Goal: Find specific page/section: Find specific page/section

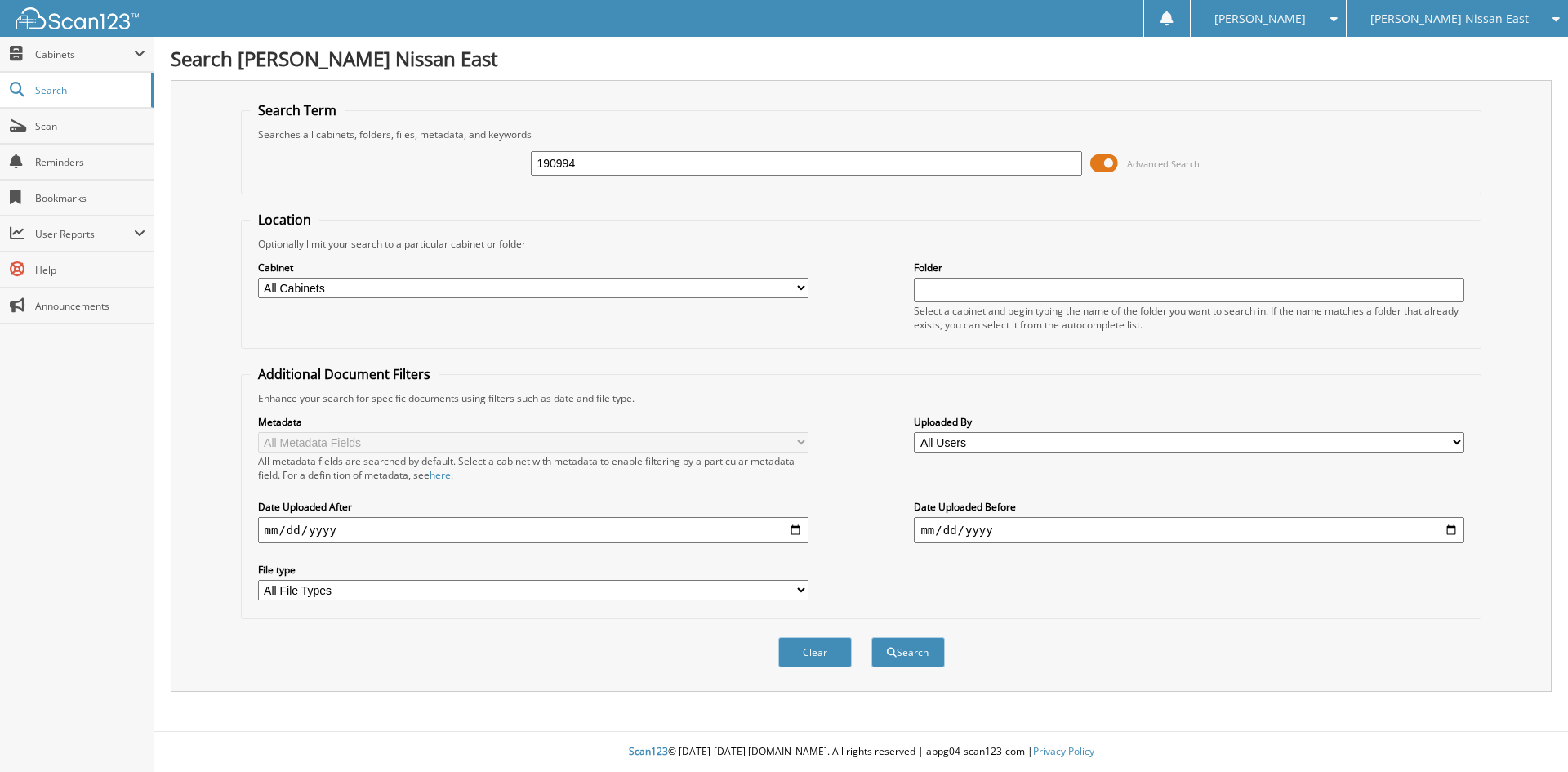
type input "190994"
click at [871, 637] on button "Search" at bounding box center [908, 652] width 74 height 31
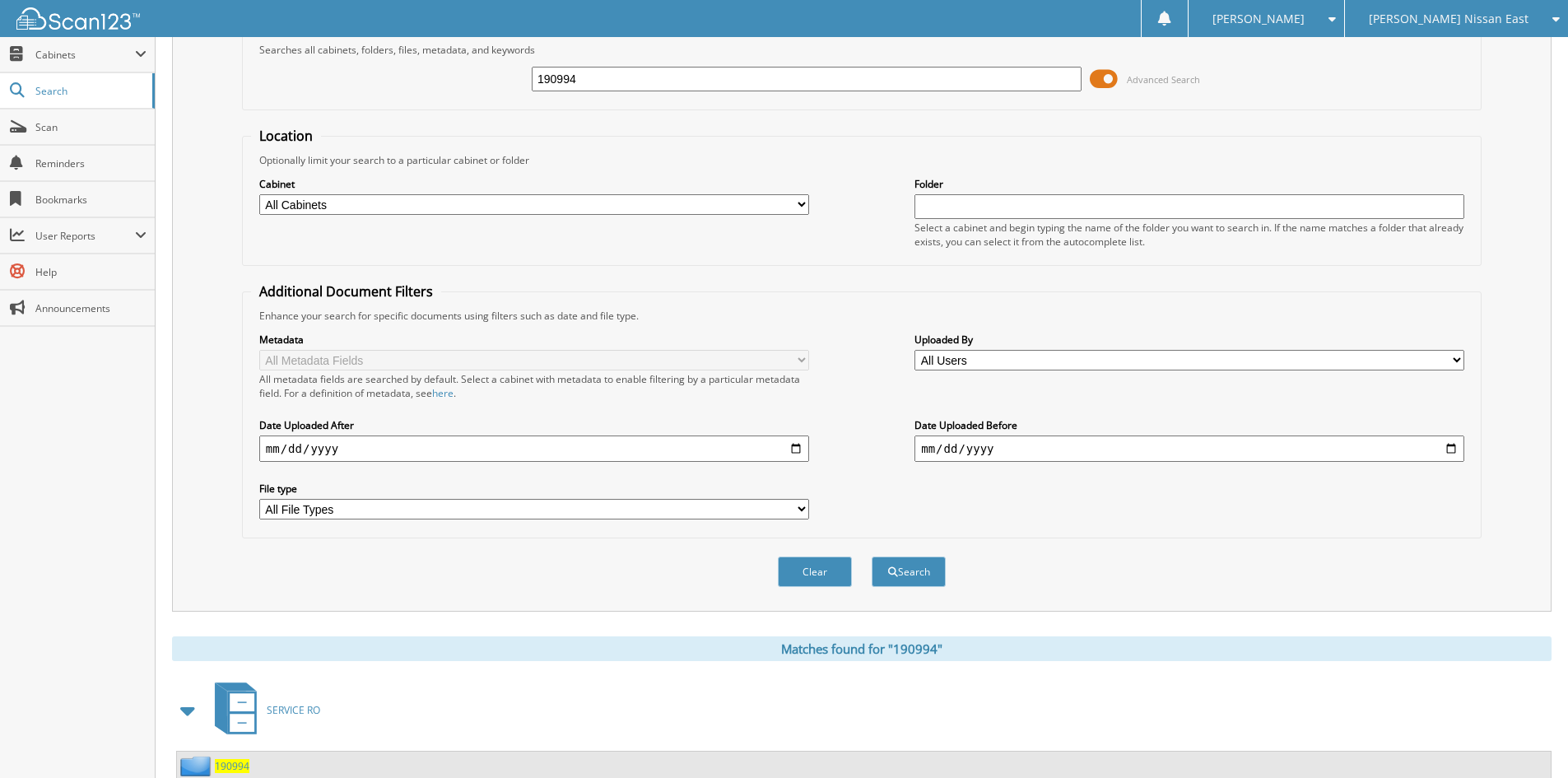
scroll to position [206, 0]
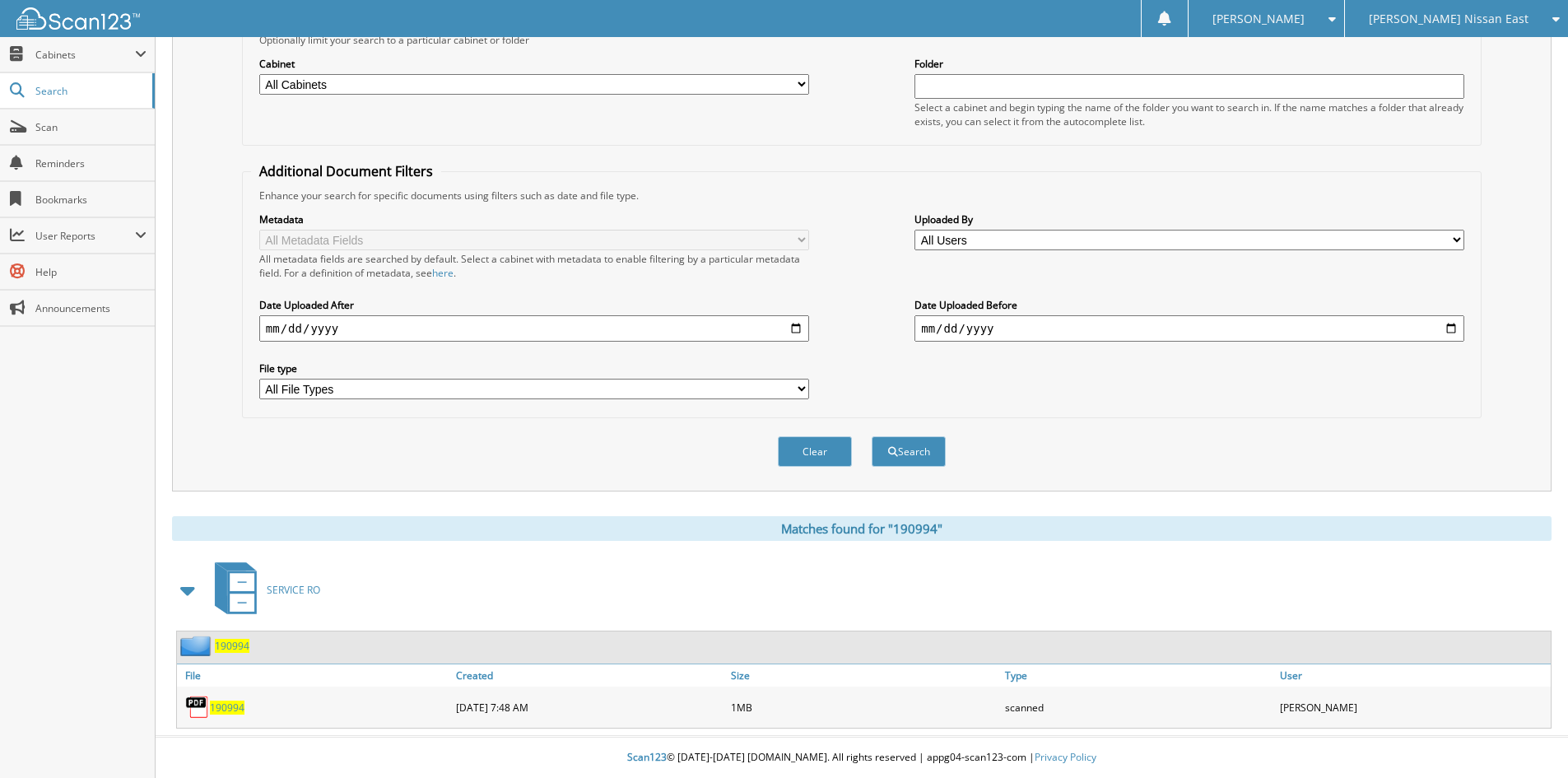
click at [225, 704] on span "190994" at bounding box center [227, 707] width 35 height 14
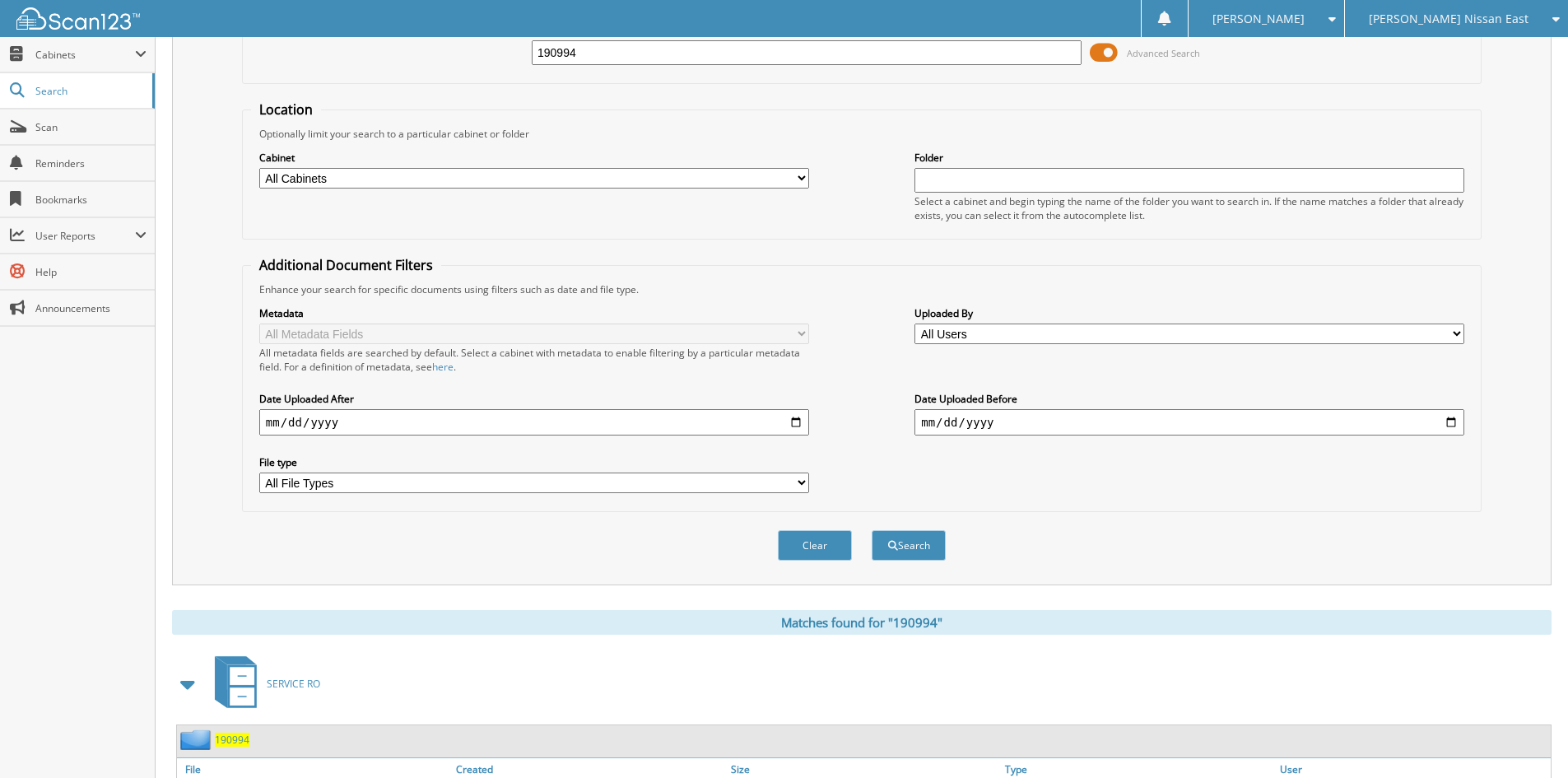
scroll to position [0, 0]
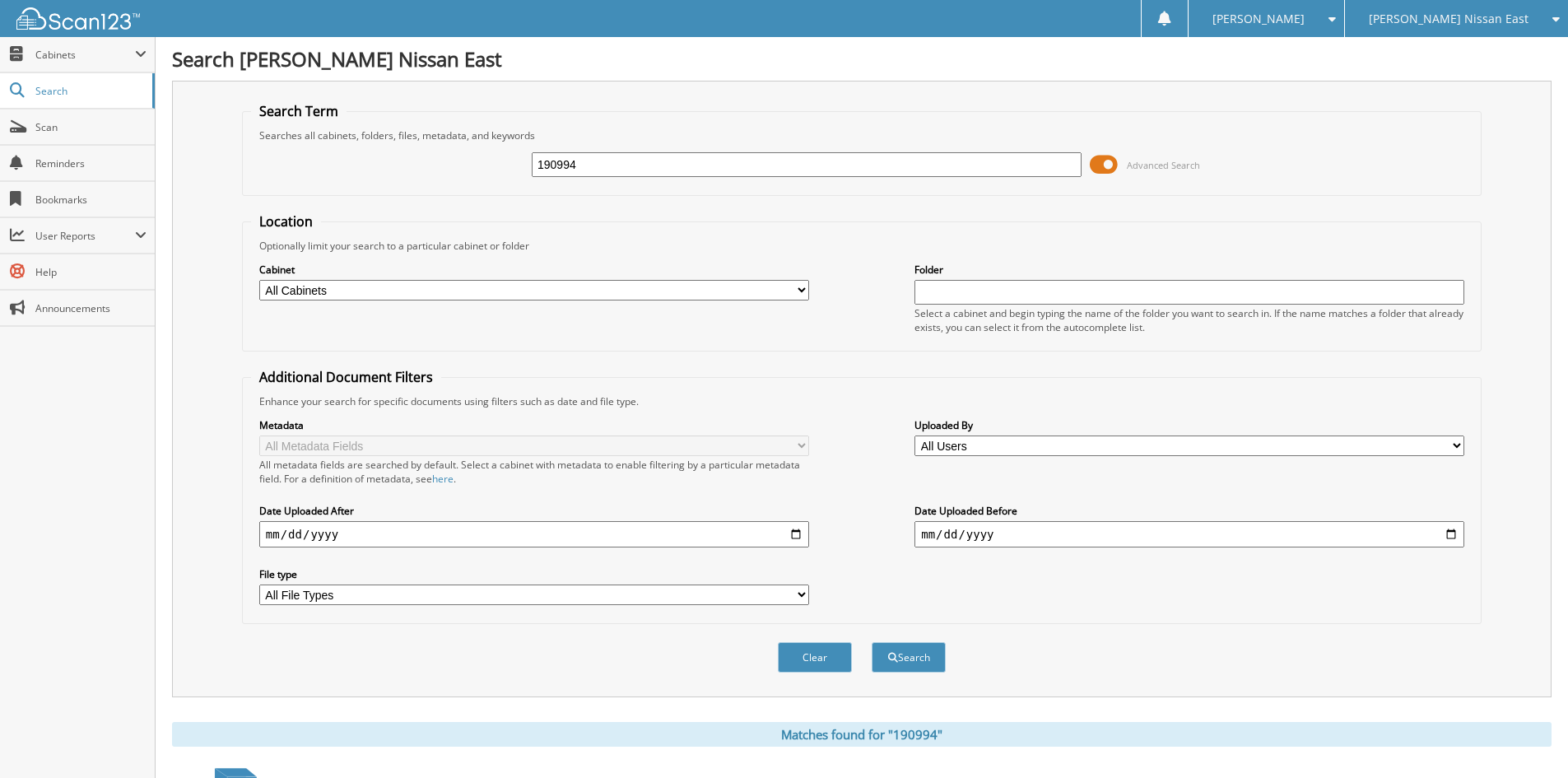
drag, startPoint x: 593, startPoint y: 162, endPoint x: 384, endPoint y: 176, distance: 209.5
click at [384, 176] on div "190994 Advanced Search" at bounding box center [862, 165] width 1222 height 45
type input "190957"
click at [872, 642] on button "Search" at bounding box center [909, 657] width 75 height 31
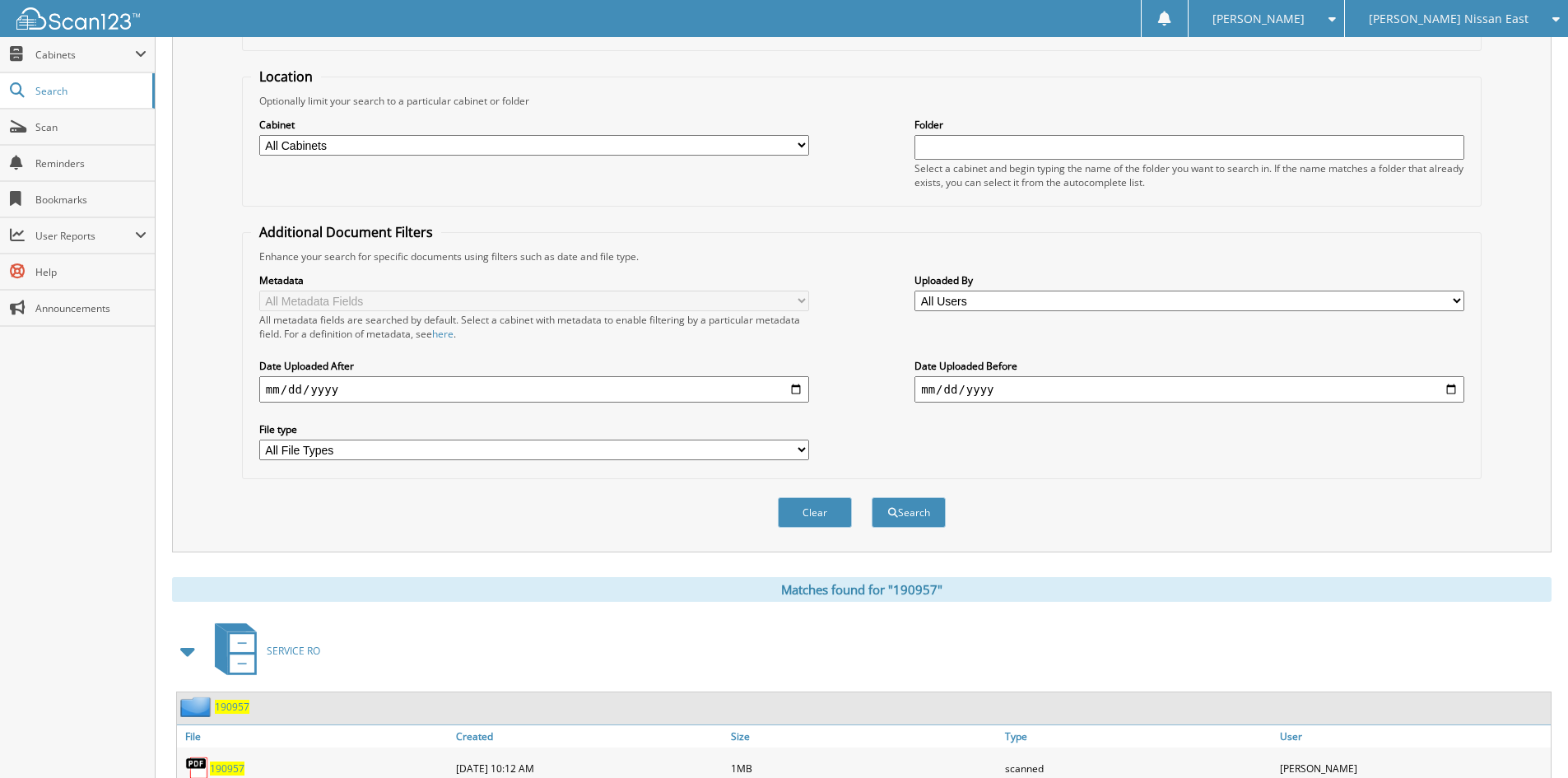
scroll to position [206, 0]
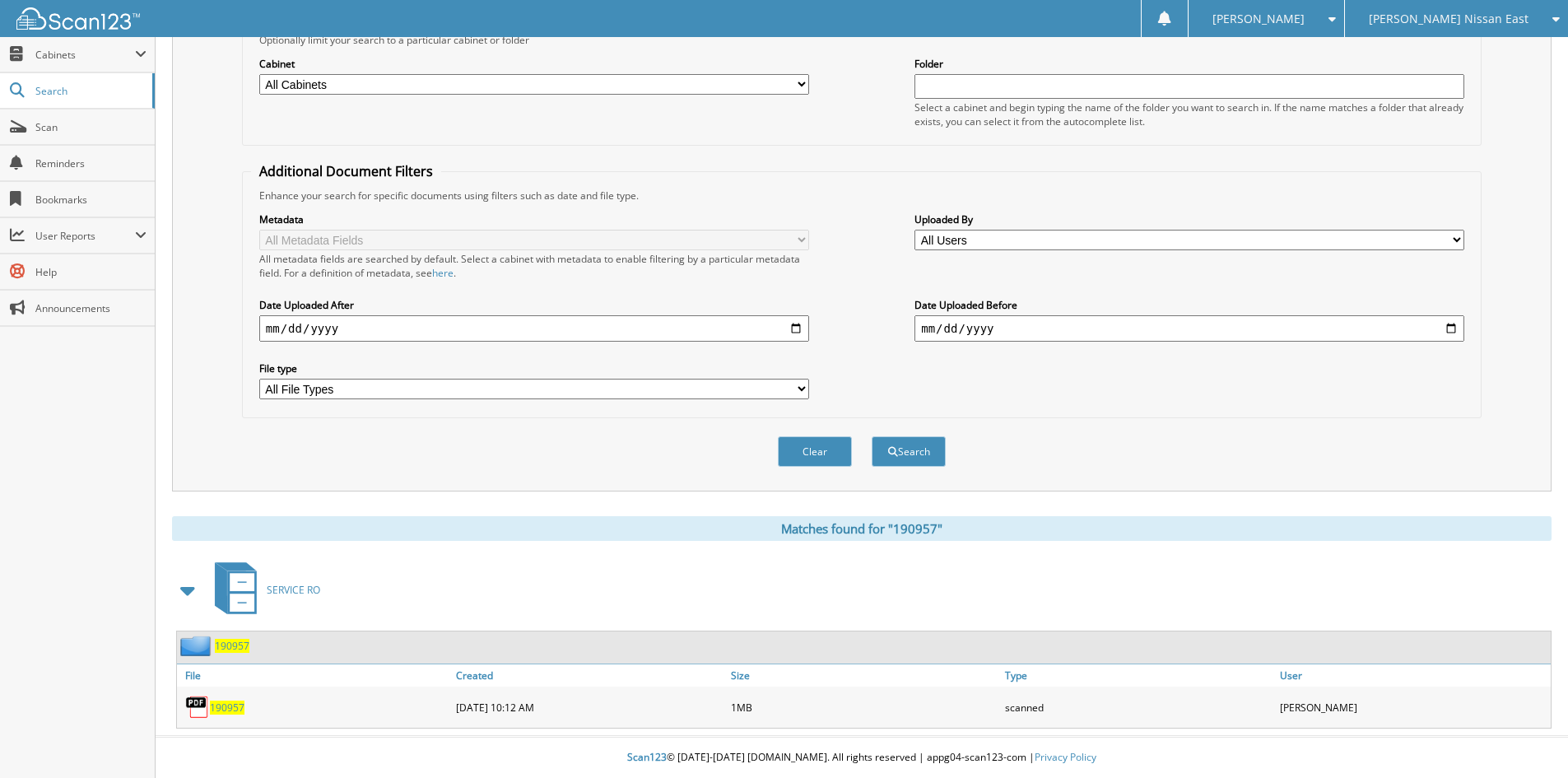
click at [234, 708] on span "190957" at bounding box center [227, 707] width 35 height 14
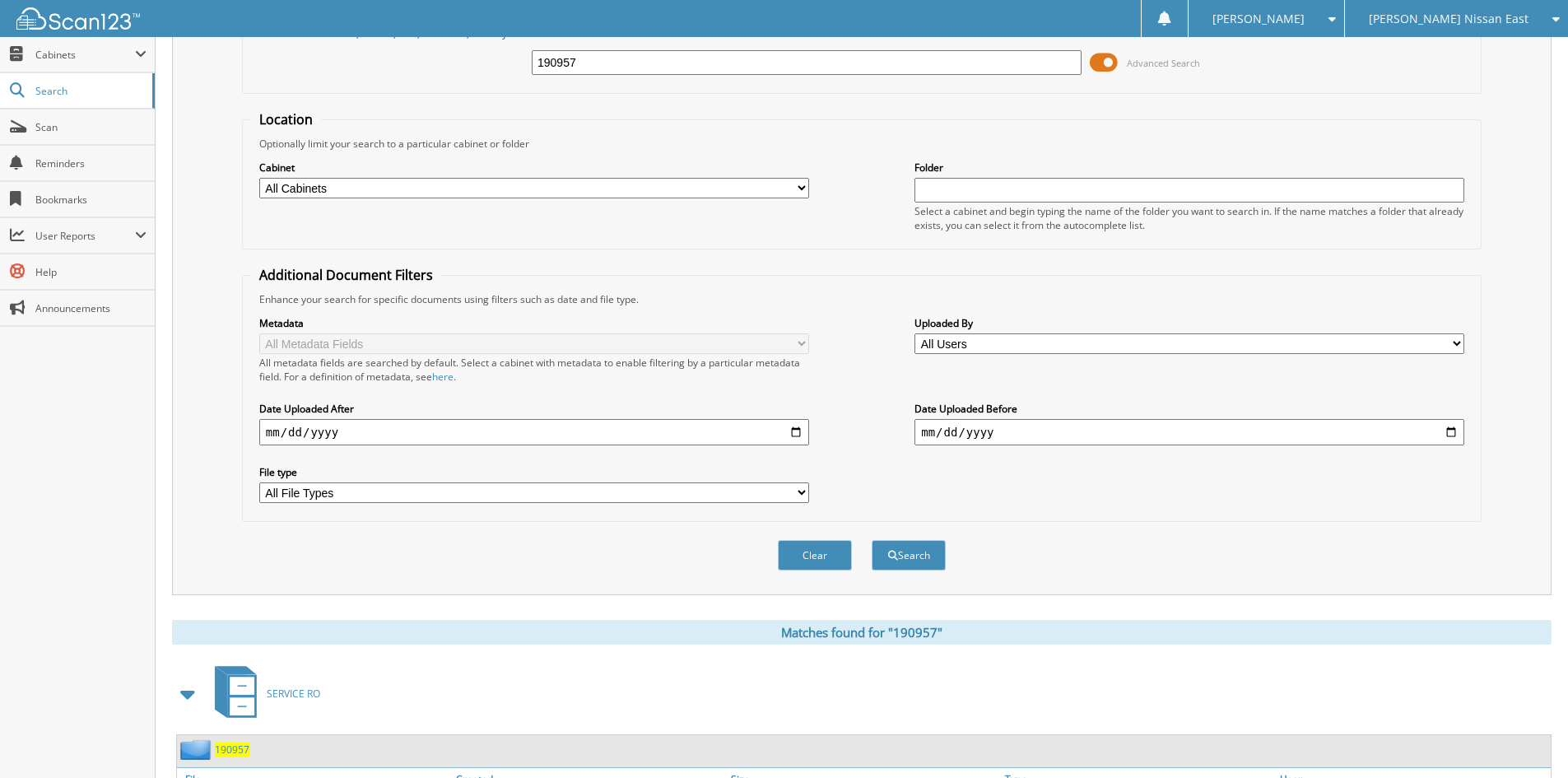
scroll to position [0, 0]
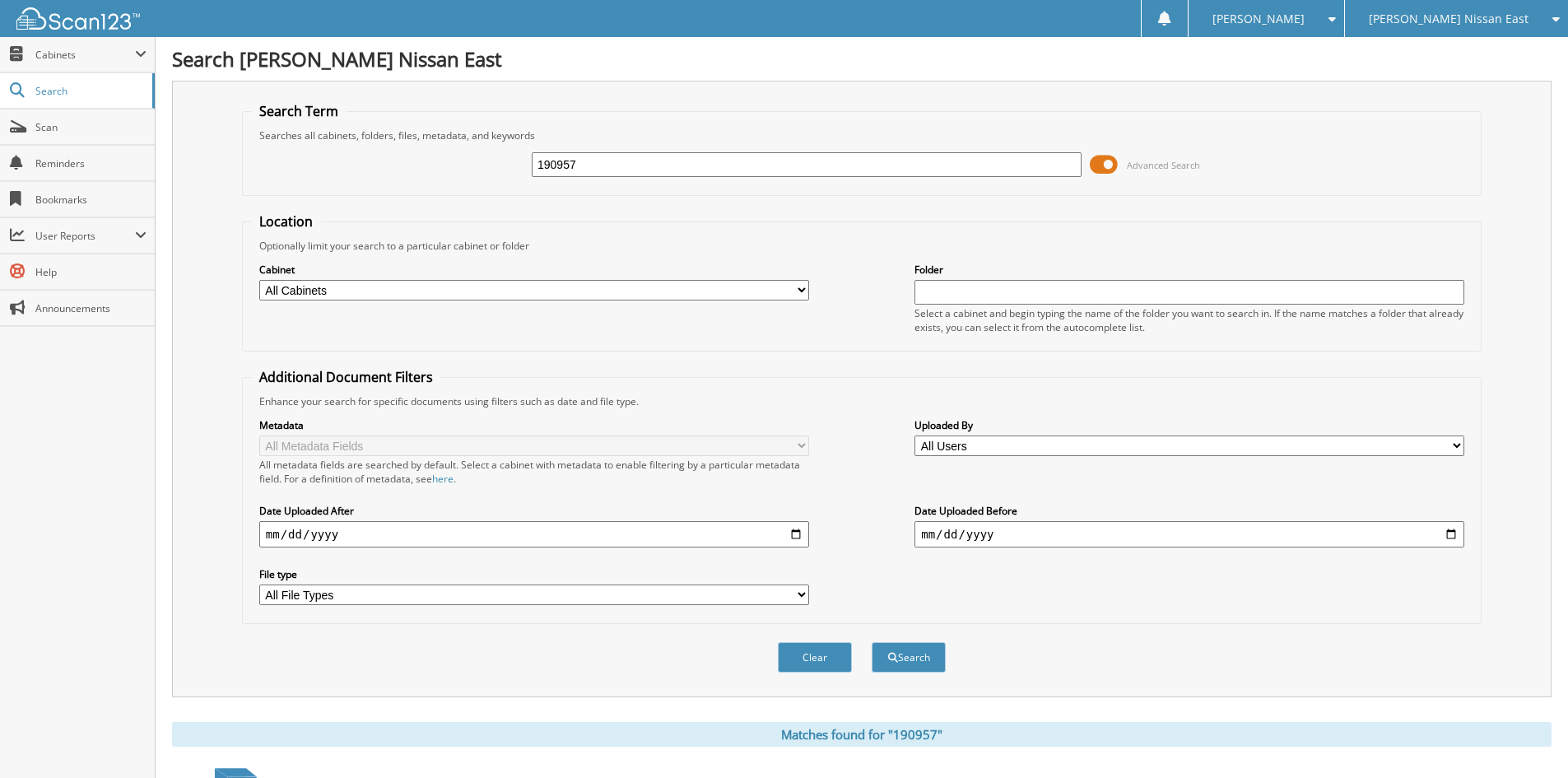
drag, startPoint x: 606, startPoint y: 159, endPoint x: 464, endPoint y: 173, distance: 142.7
click at [464, 173] on div "190957 Advanced Search" at bounding box center [862, 165] width 1222 height 45
type input "190841"
click at [872, 642] on button "Search" at bounding box center [909, 657] width 75 height 31
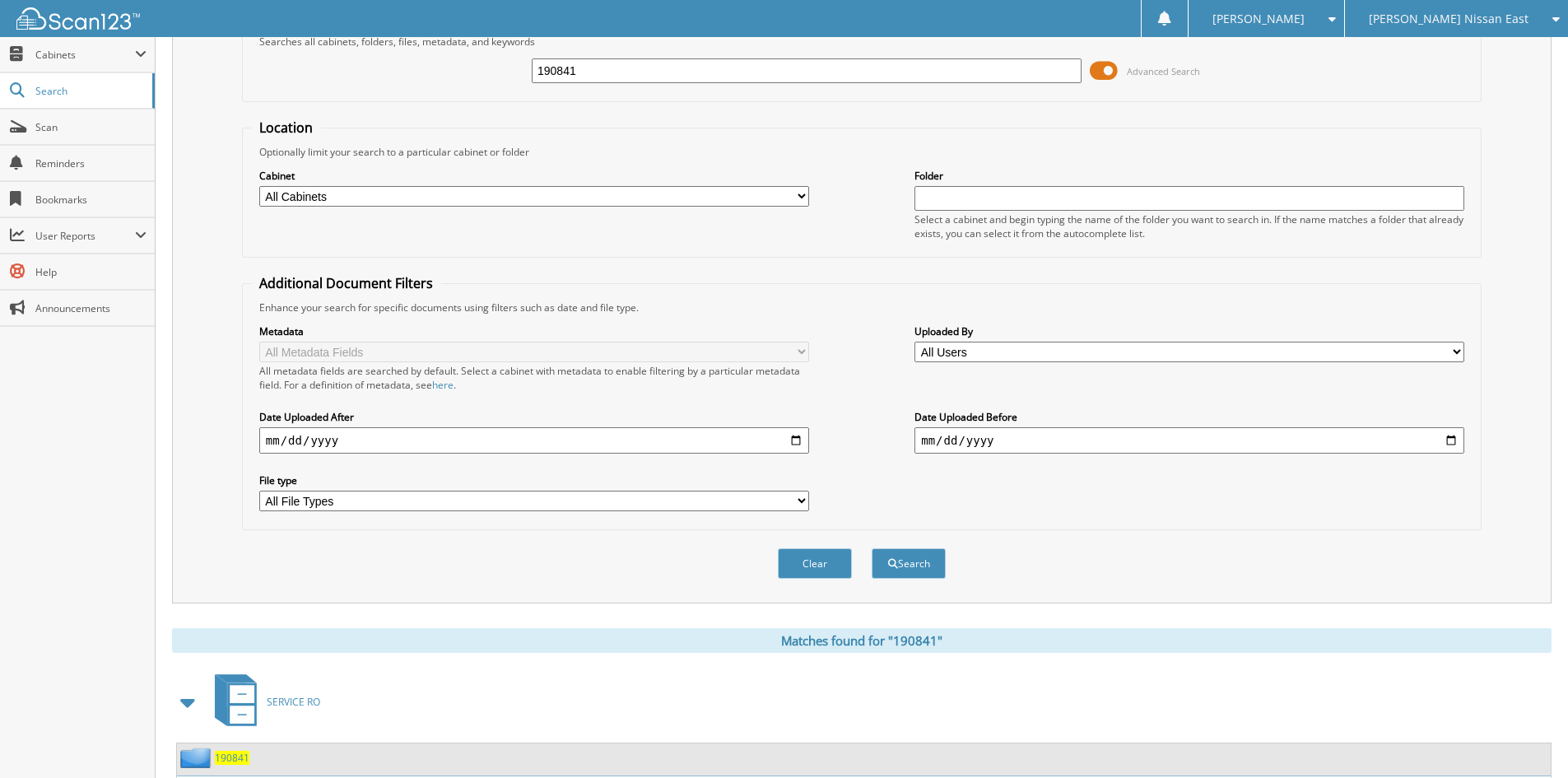
scroll to position [206, 0]
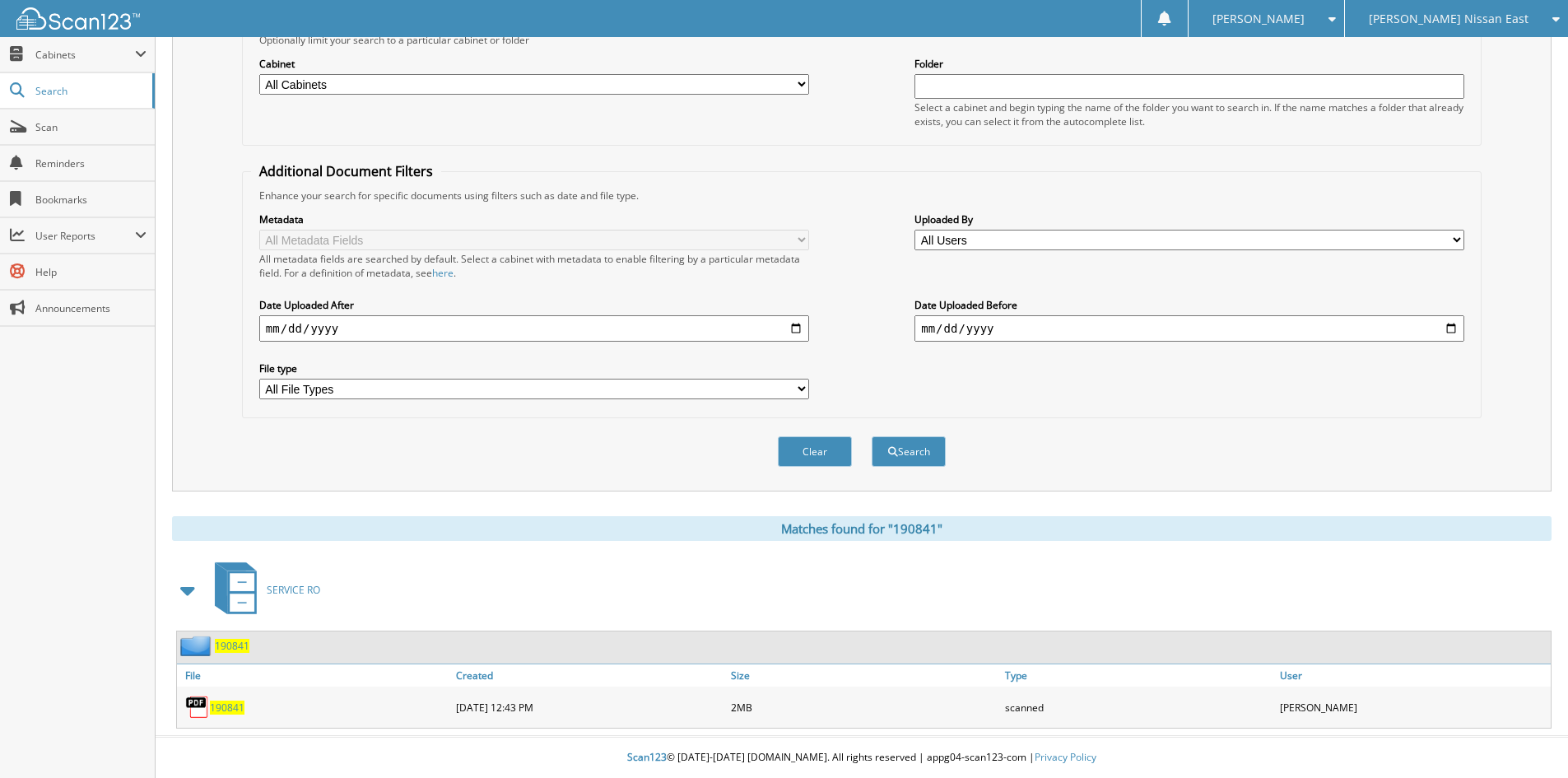
click at [232, 703] on span "190841" at bounding box center [227, 707] width 35 height 14
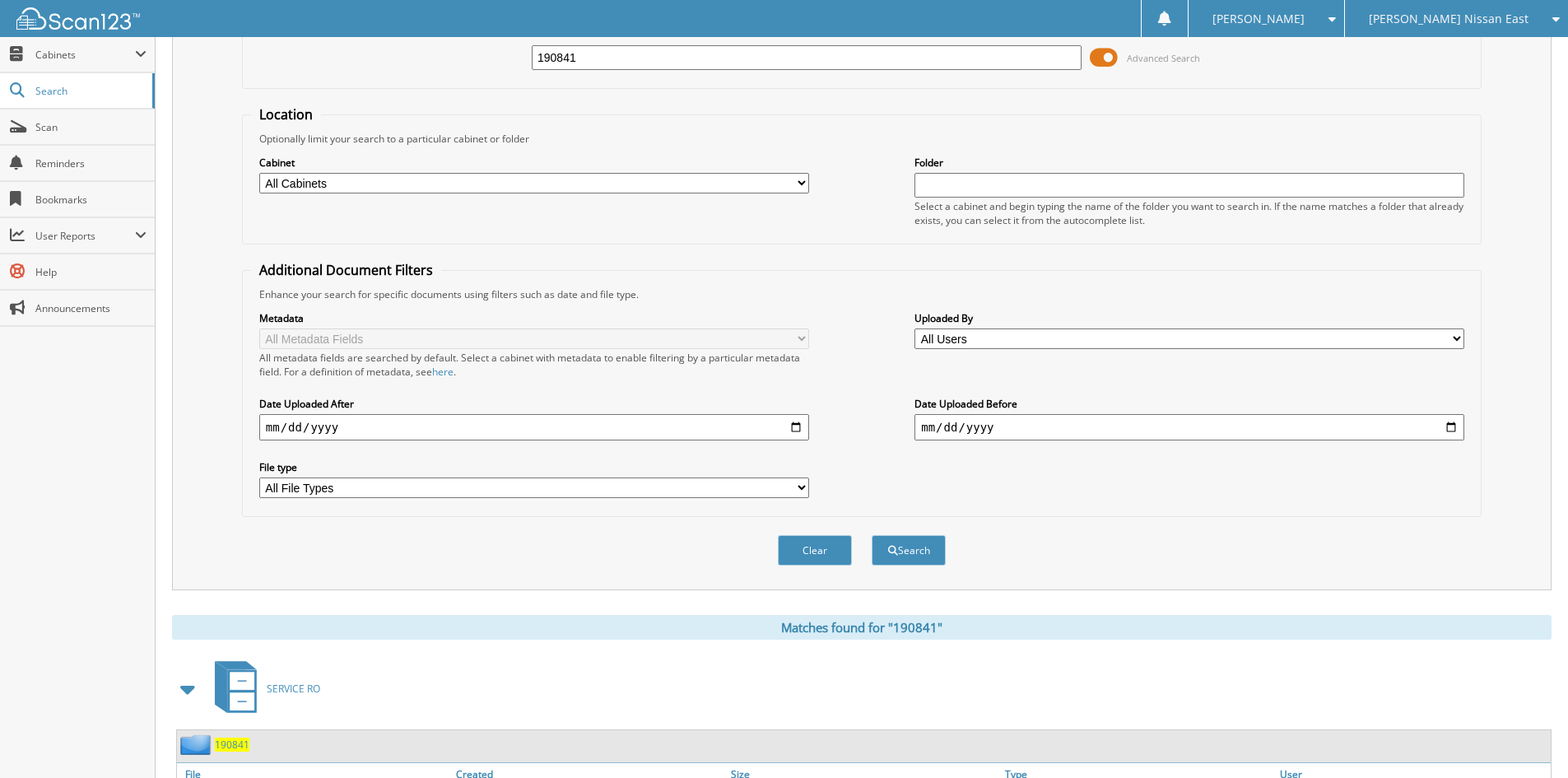
scroll to position [0, 0]
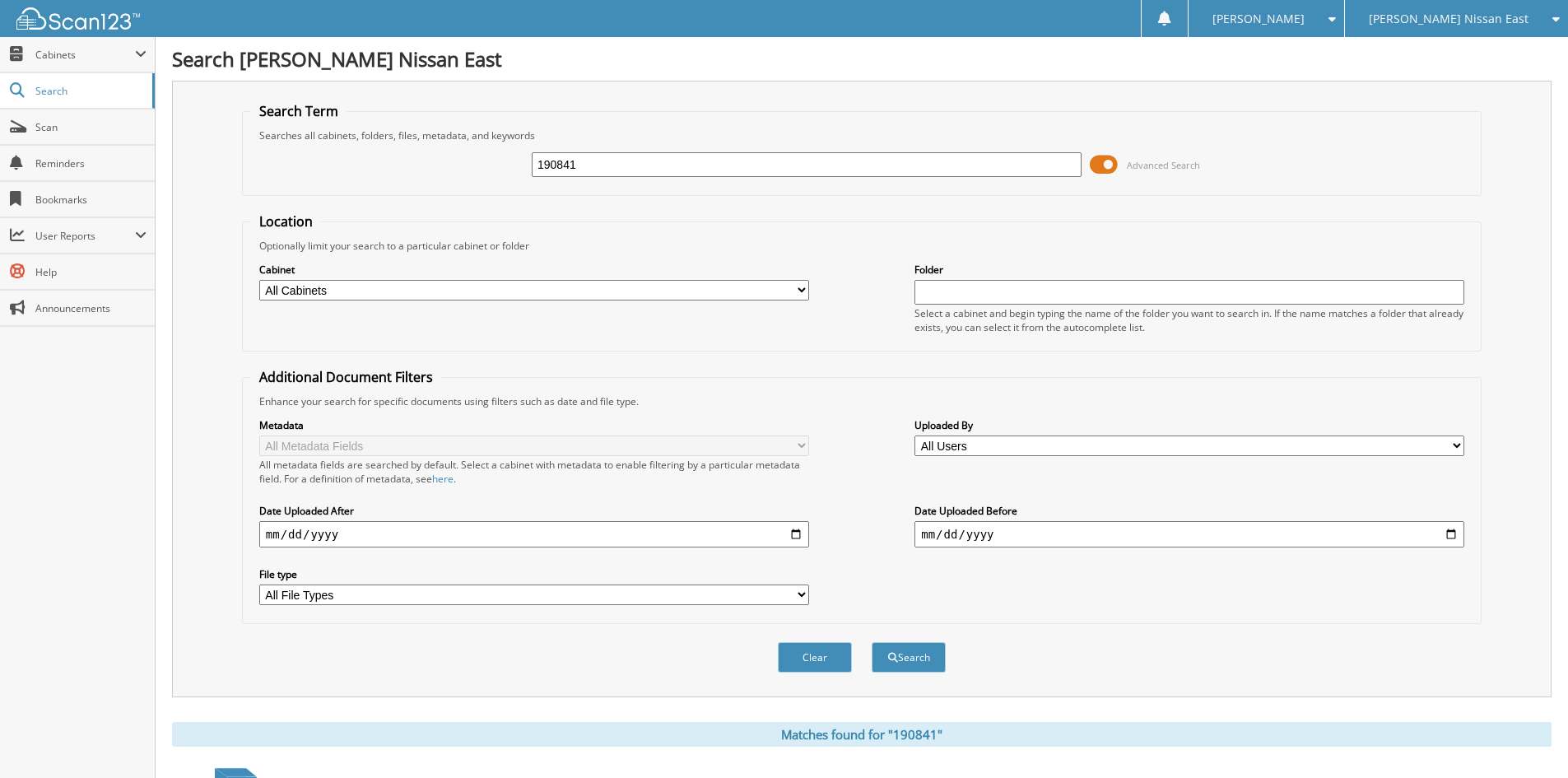
drag, startPoint x: 616, startPoint y: 161, endPoint x: 504, endPoint y: 169, distance: 112.3
click at [504, 169] on div "190841 Advanced Search" at bounding box center [862, 165] width 1222 height 45
type input "190356"
click at [872, 642] on button "Search" at bounding box center [909, 657] width 75 height 31
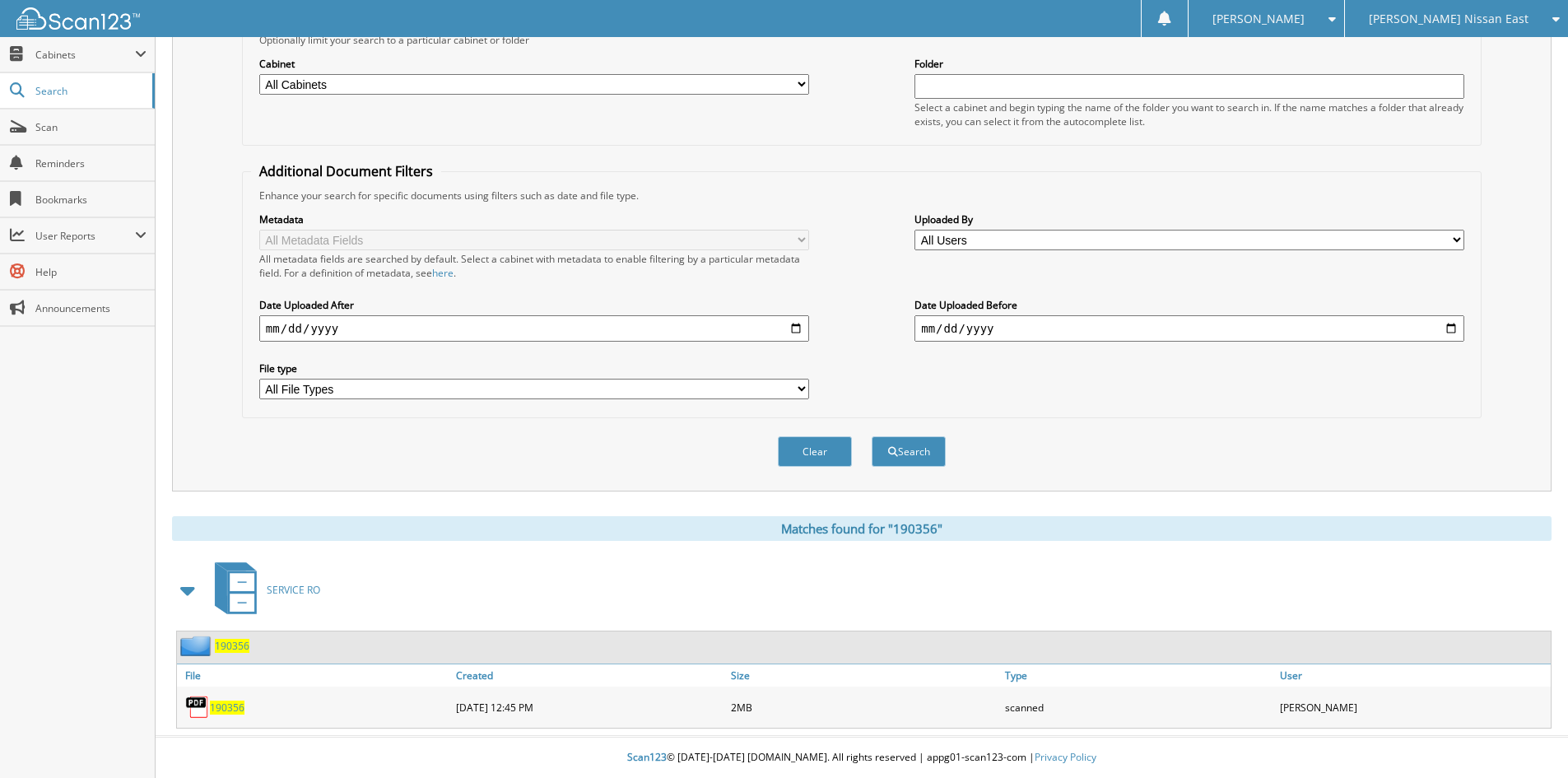
click at [216, 707] on span "190356" at bounding box center [227, 707] width 35 height 14
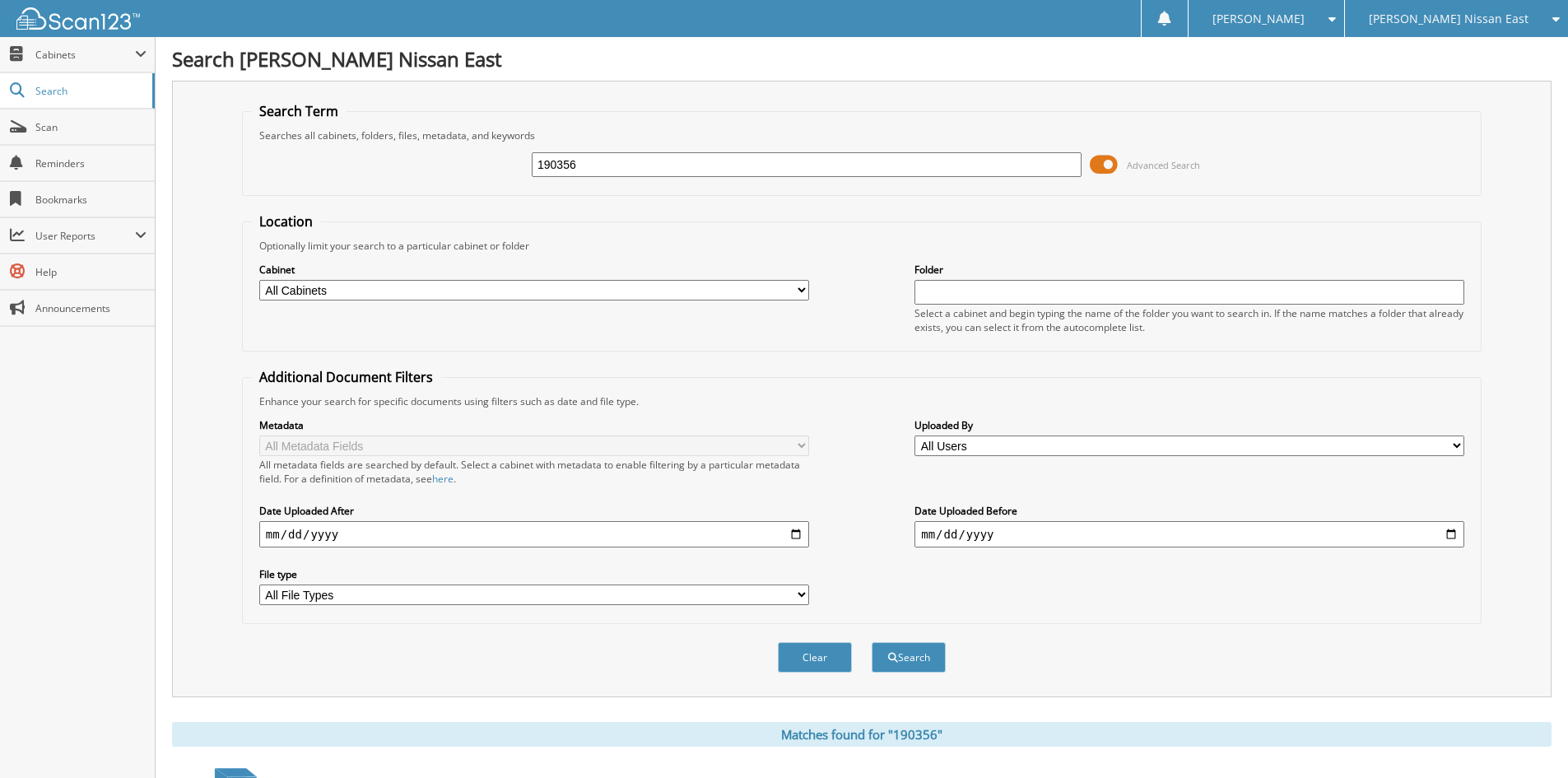
drag, startPoint x: 604, startPoint y: 170, endPoint x: 414, endPoint y: 175, distance: 190.1
click at [414, 175] on div "190356 Advanced Search" at bounding box center [862, 165] width 1222 height 45
type input "190362"
click at [872, 642] on button "Search" at bounding box center [909, 657] width 75 height 31
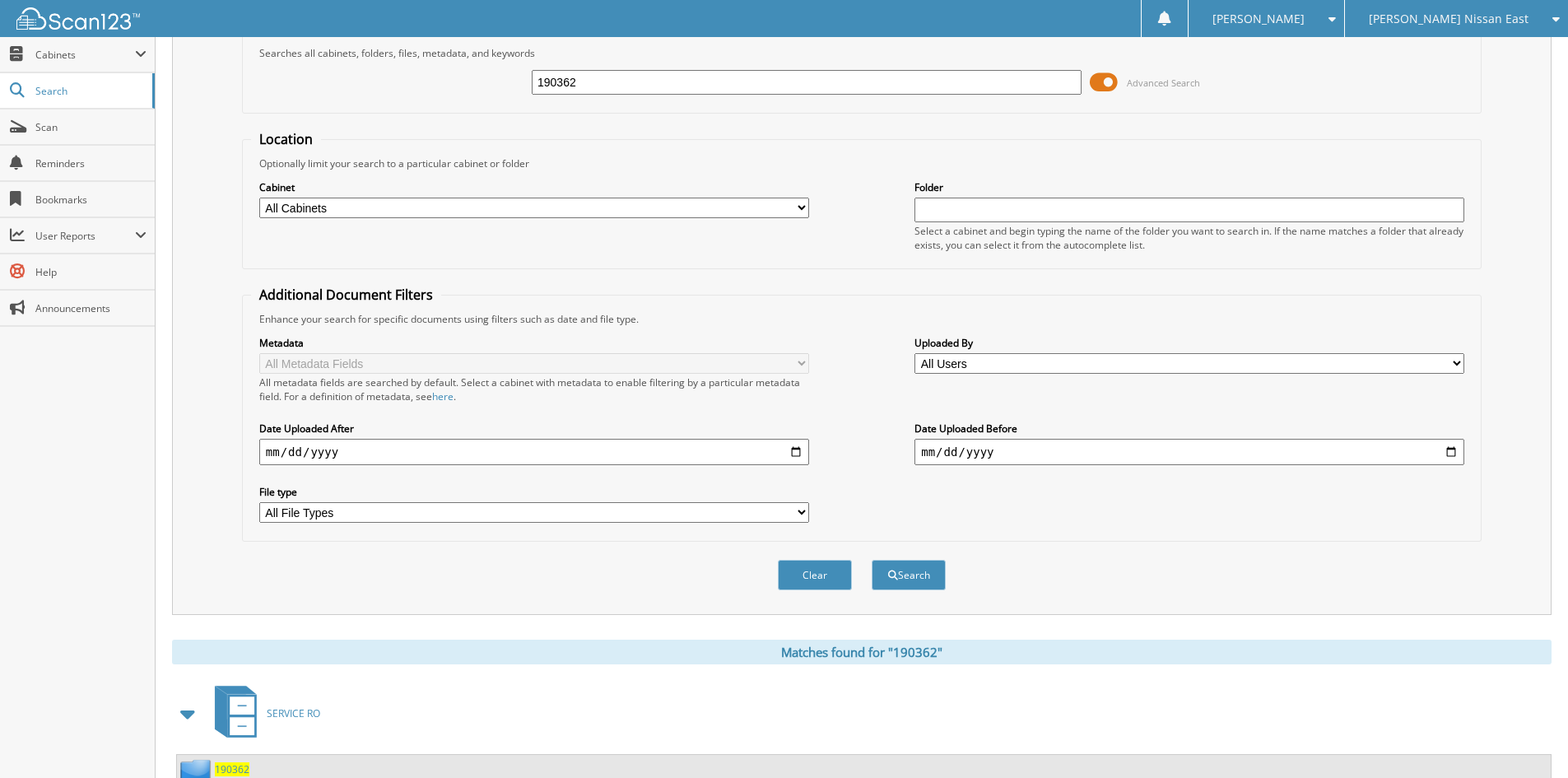
scroll to position [206, 0]
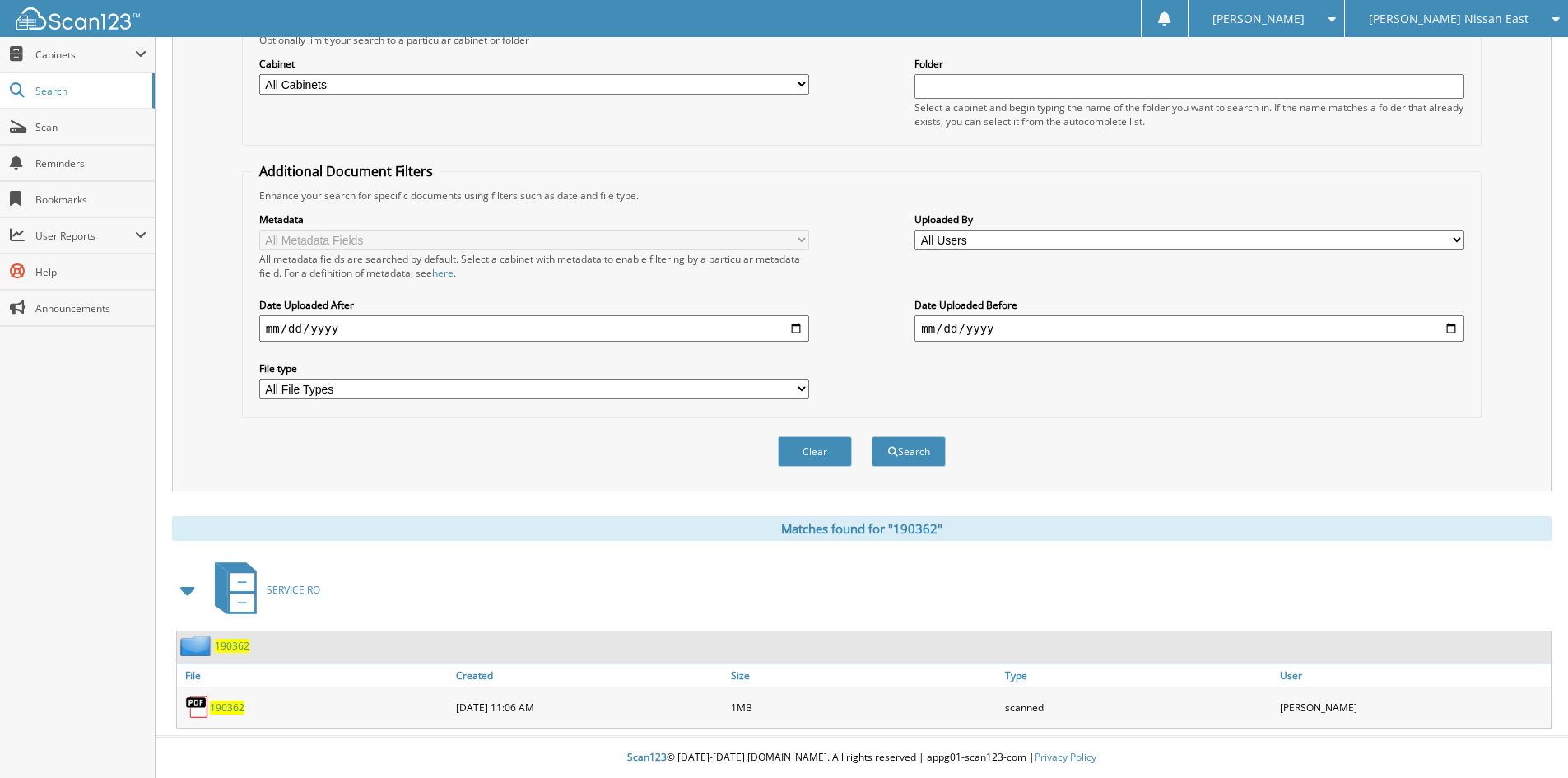
click at [234, 704] on span "190362" at bounding box center [227, 707] width 35 height 14
